Goal: Information Seeking & Learning: Learn about a topic

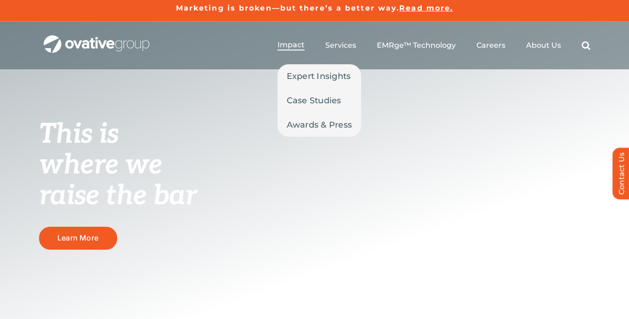
click at [287, 51] on li "Impact Expert Insights Case Studies Awards & Press" at bounding box center [290, 45] width 27 height 10
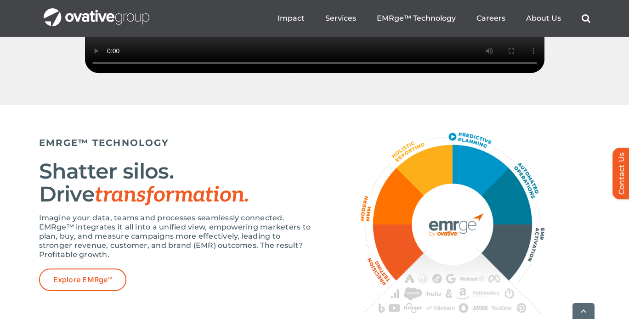
scroll to position [1554, 0]
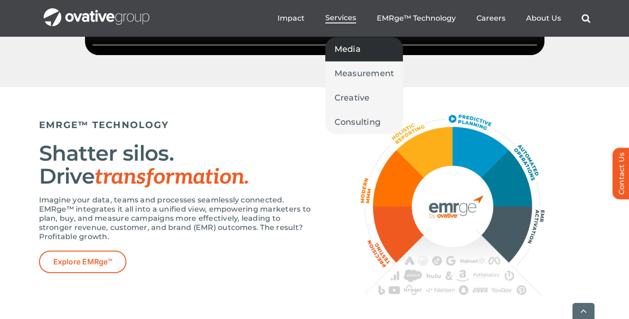
click at [345, 46] on span "Media" at bounding box center [347, 49] width 26 height 13
click at [352, 49] on span "Media" at bounding box center [347, 49] width 26 height 13
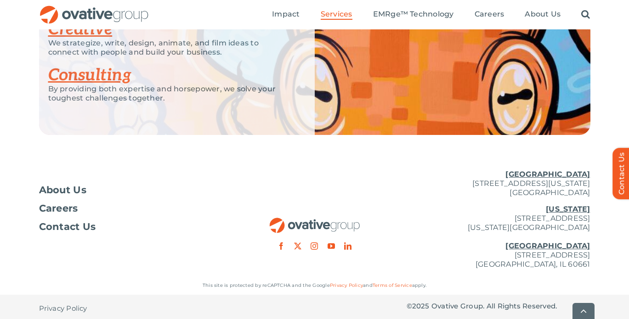
scroll to position [2101, 0]
